Goal: Task Accomplishment & Management: Manage account settings

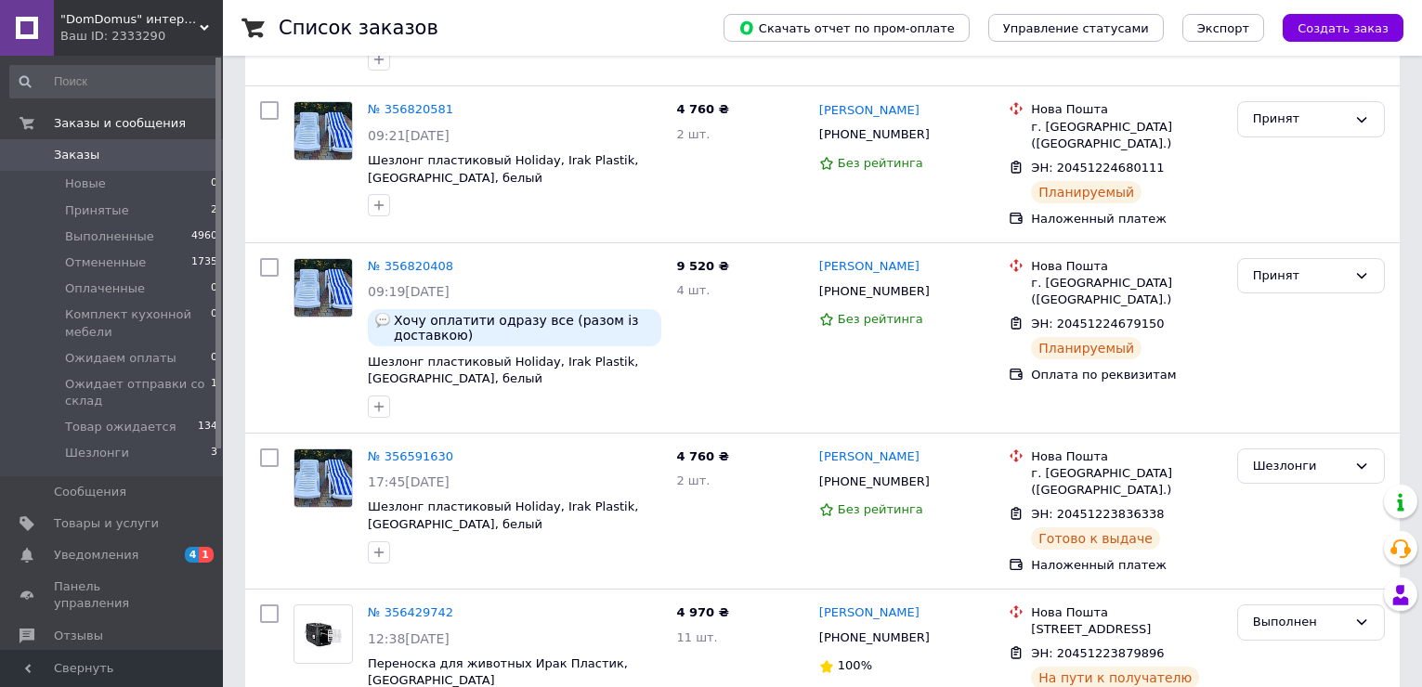
scroll to position [244, 0]
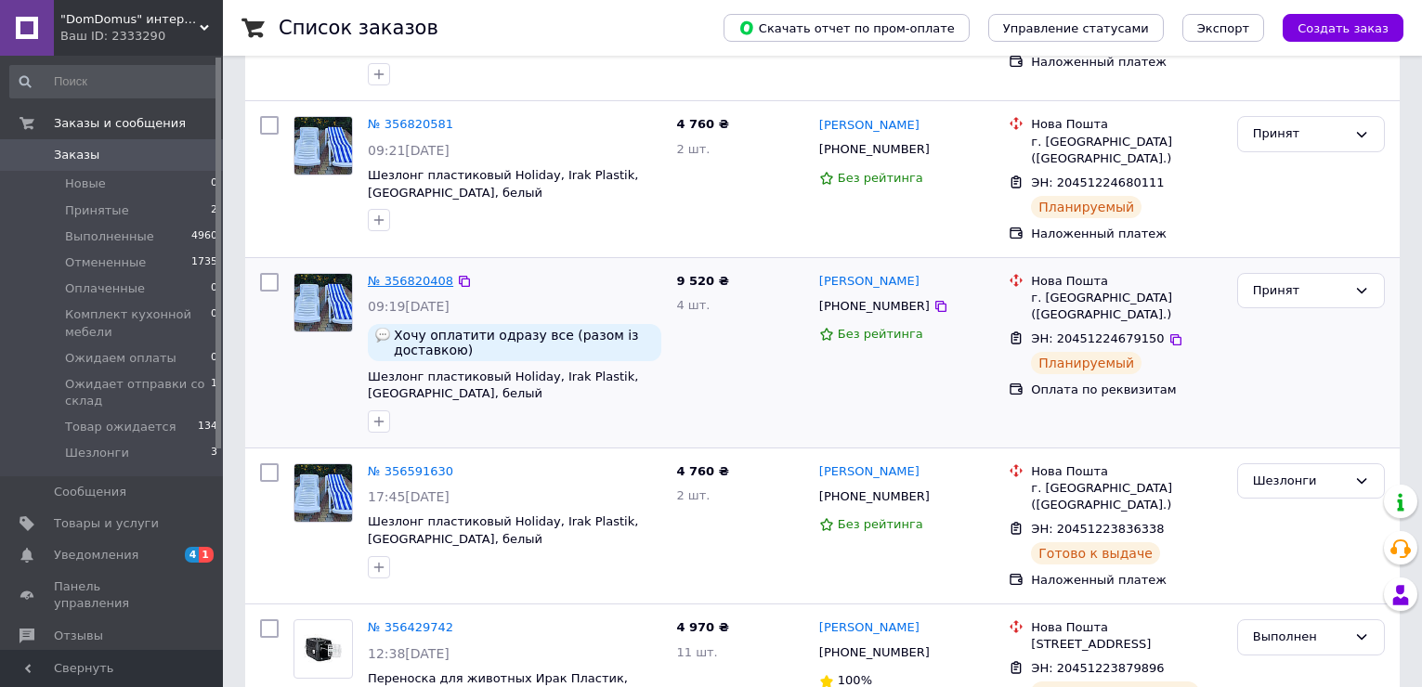
click at [404, 274] on link "№ 356820408" at bounding box center [410, 281] width 85 height 14
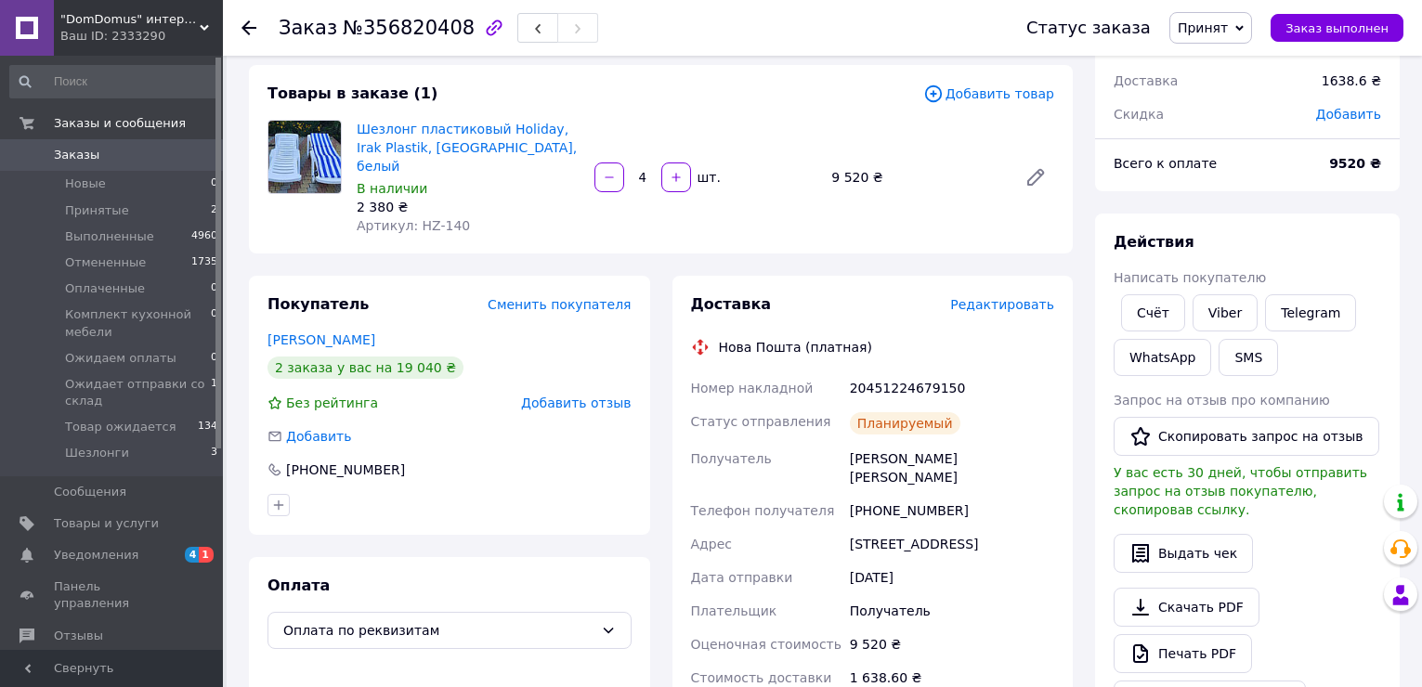
scroll to position [124, 0]
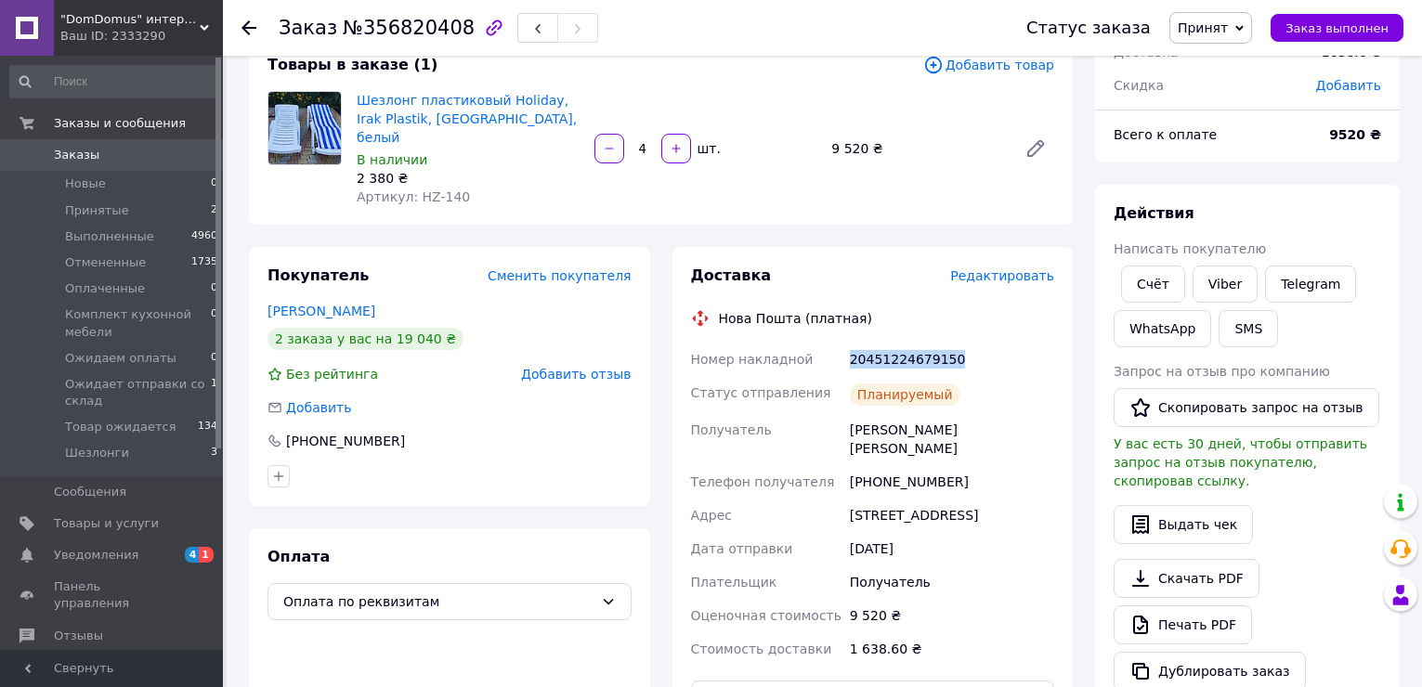
drag, startPoint x: 852, startPoint y: 339, endPoint x: 975, endPoint y: 339, distance: 123.5
click at [975, 343] on div "20451224679150" at bounding box center [952, 359] width 212 height 33
copy div "20451224679150"
click at [1216, 284] on link "Viber" at bounding box center [1224, 284] width 65 height 37
click at [1234, 42] on span "Принят" at bounding box center [1210, 28] width 83 height 32
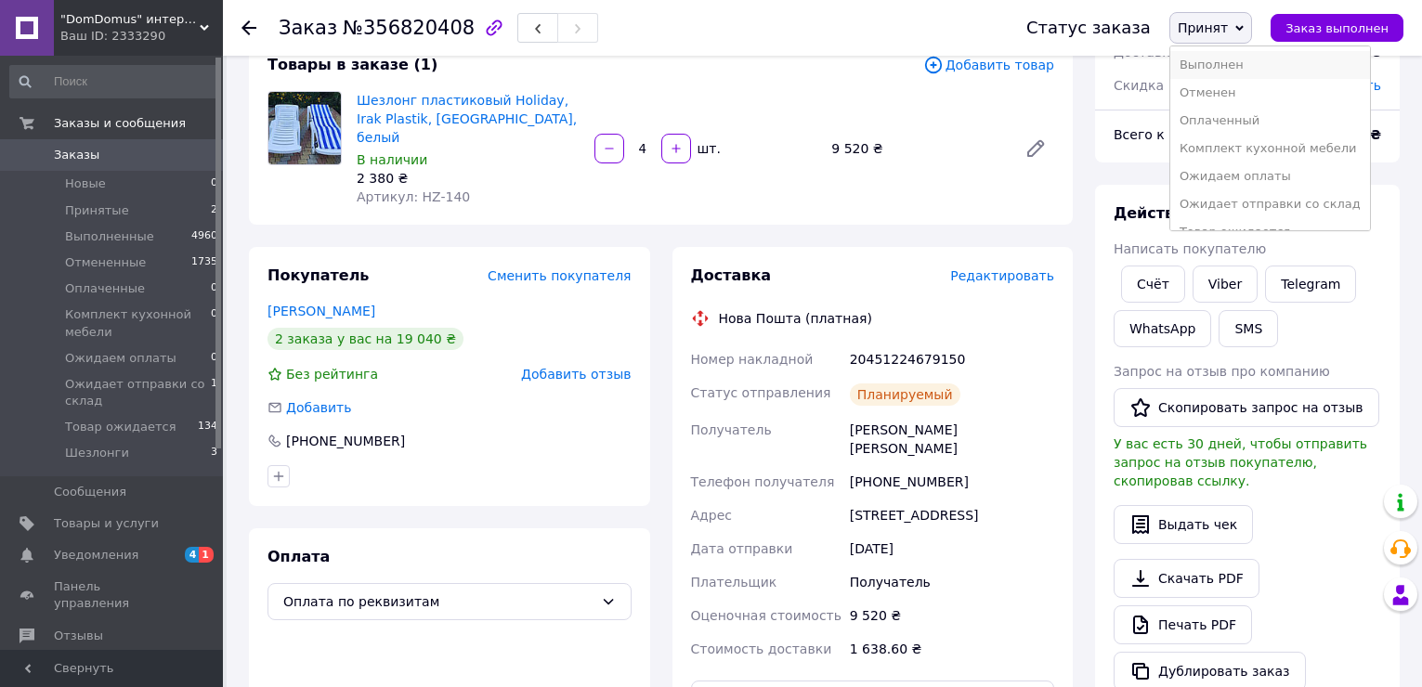
click at [1241, 70] on li "Выполнен" at bounding box center [1270, 65] width 200 height 28
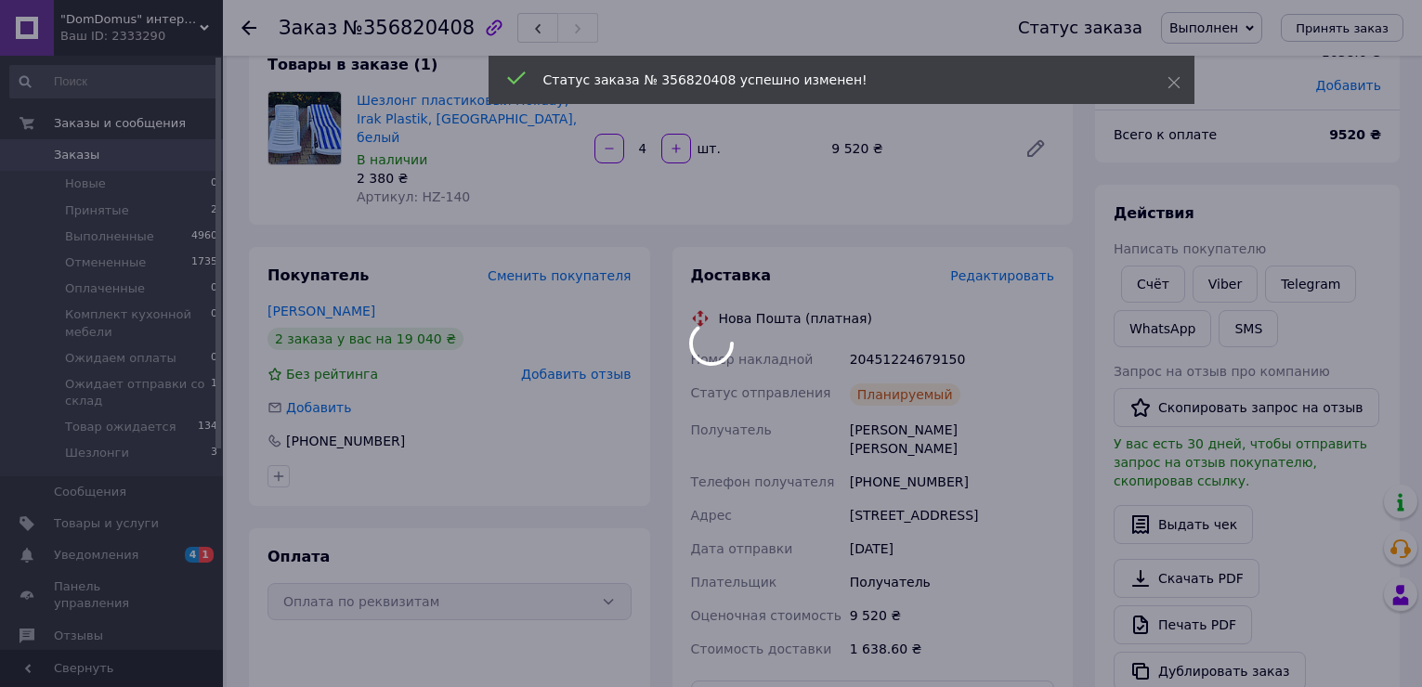
click at [76, 205] on div at bounding box center [711, 343] width 1422 height 687
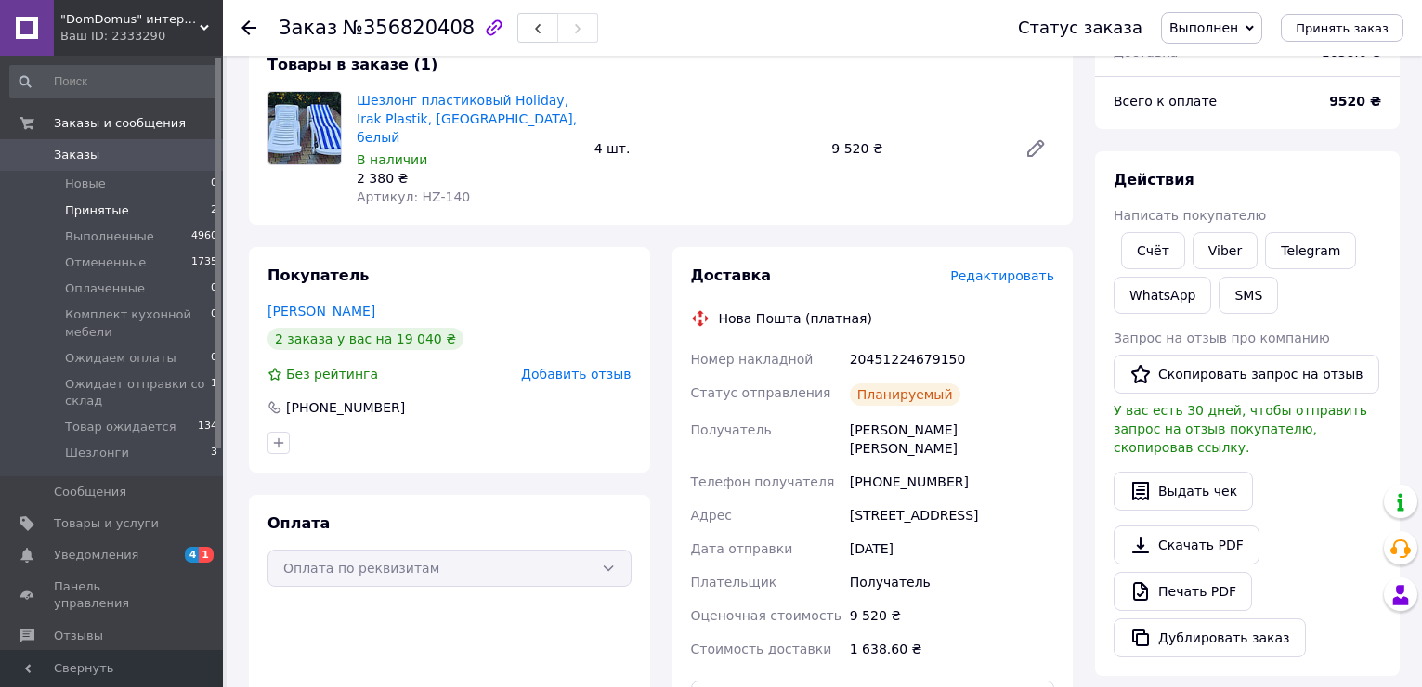
click at [118, 209] on span "Принятые" at bounding box center [97, 210] width 64 height 17
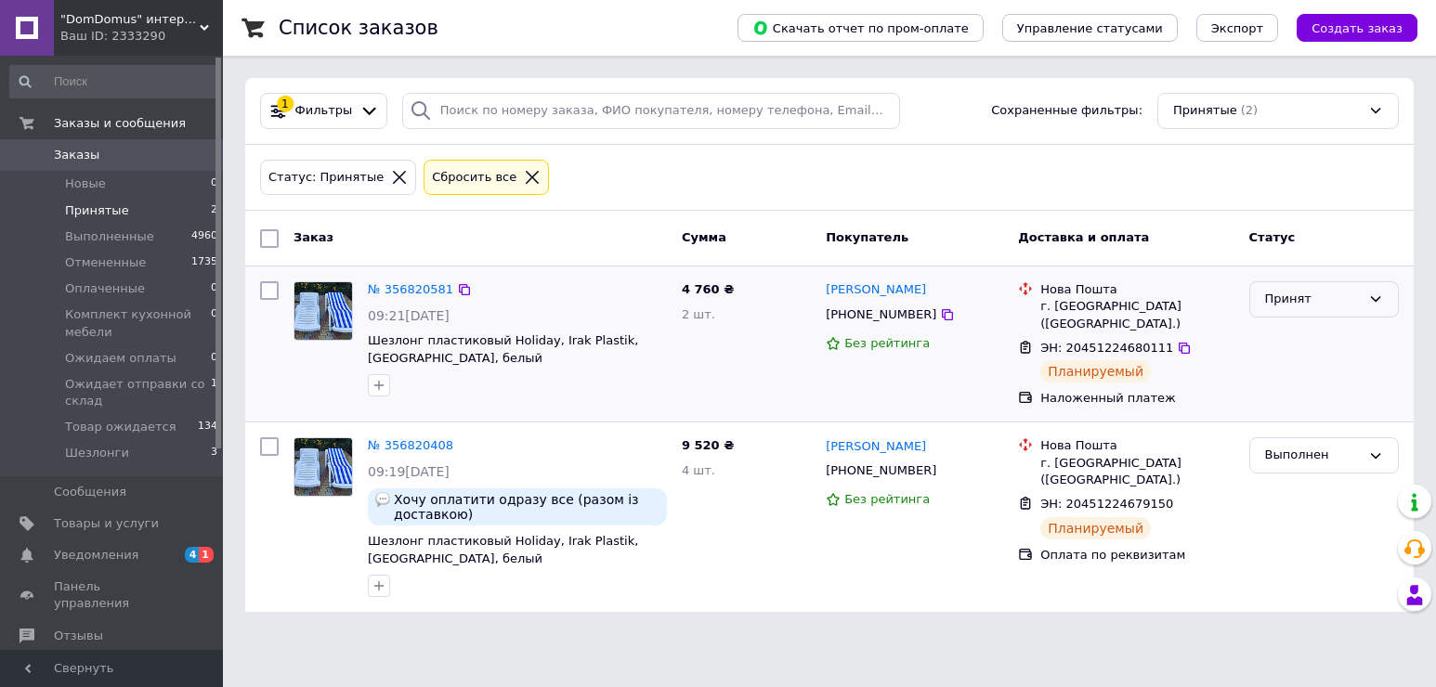
click at [1320, 293] on div "Принят" at bounding box center [1313, 300] width 96 height 20
click at [1296, 344] on li "Выполнен" at bounding box center [1324, 338] width 148 height 34
click at [98, 34] on div "Ваш ID: 2333290" at bounding box center [141, 36] width 163 height 17
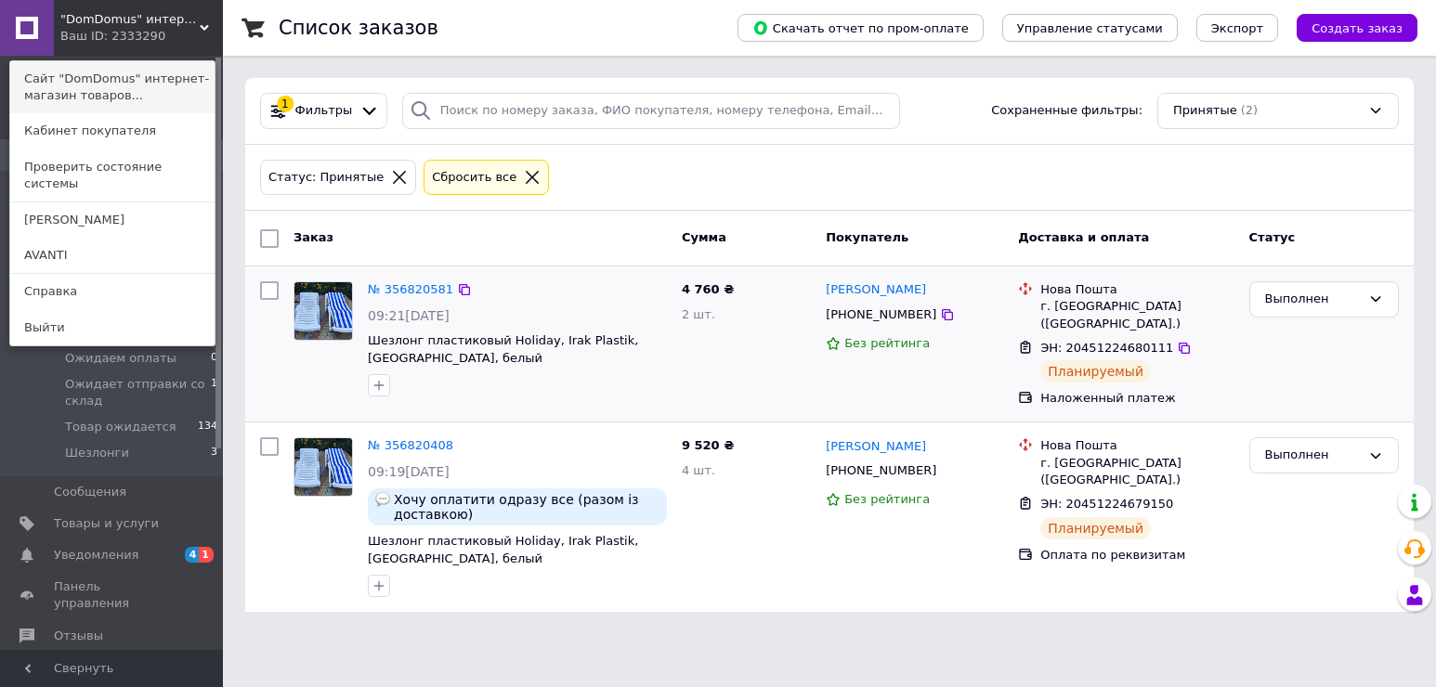
click at [98, 82] on link "Сайт "DomDomus" интернет-магазин товаров..." at bounding box center [112, 87] width 204 height 52
